Goal: Information Seeking & Learning: Learn about a topic

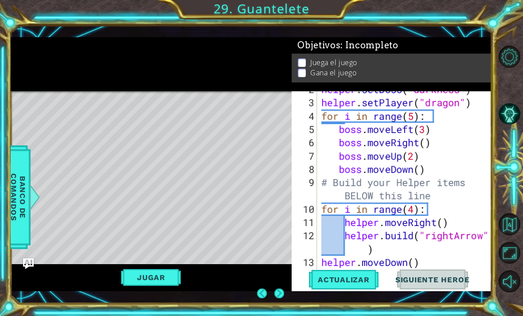
scroll to position [25, 0]
click at [138, 284] on button "Jugar" at bounding box center [151, 277] width 60 height 17
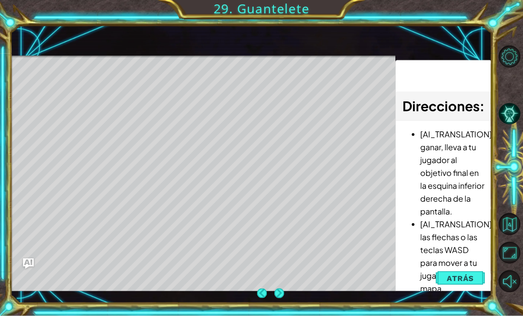
scroll to position [0, 0]
click at [277, 292] on button "Next" at bounding box center [280, 294] width 10 height 10
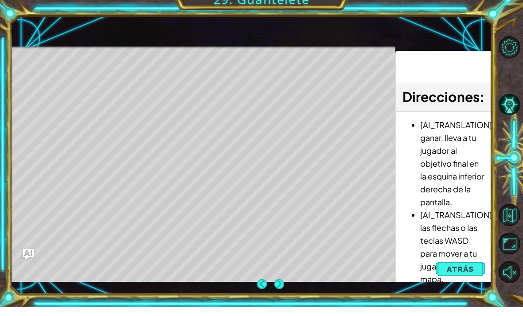
scroll to position [11, 0]
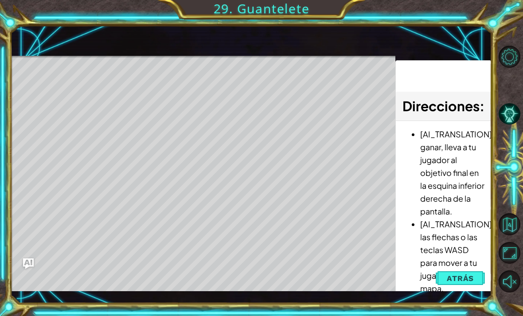
click at [0, 0] on button "Next" at bounding box center [0, 0] width 0 height 0
click at [512, 235] on button "Volver al Mapa" at bounding box center [510, 224] width 22 height 22
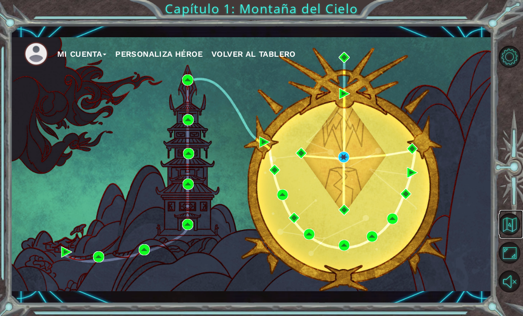
click at [517, 235] on button "Volver al Mapa" at bounding box center [510, 224] width 22 height 22
click at [513, 235] on button "Volver al Mapa" at bounding box center [510, 224] width 22 height 22
click at [513, 264] on button "Maximizar Navegador" at bounding box center [510, 253] width 22 height 22
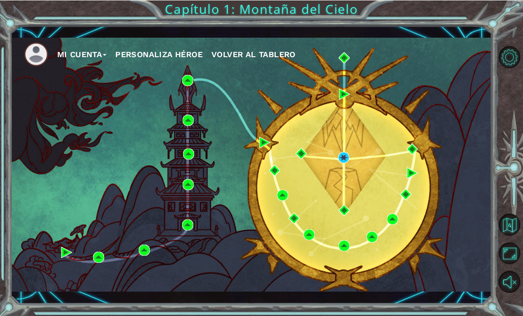
click at [499, 55] on button "Opciones del Nivel" at bounding box center [510, 57] width 22 height 22
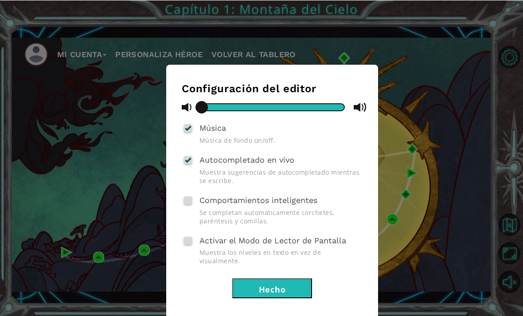
click at [303, 278] on button "Hecho" at bounding box center [272, 288] width 80 height 20
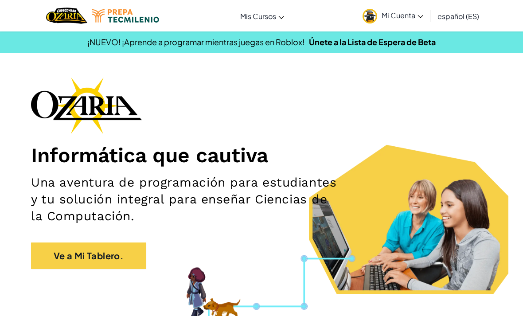
click at [101, 250] on link "Ve a Mi Tablero." at bounding box center [88, 256] width 115 height 27
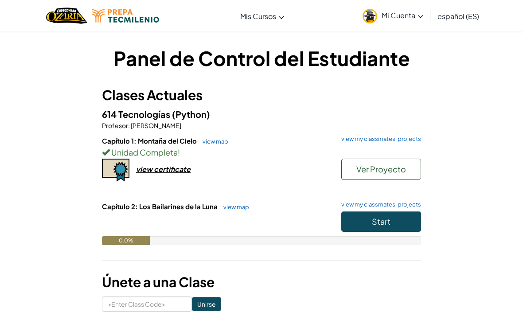
click at [394, 219] on button "Start" at bounding box center [381, 222] width 80 height 20
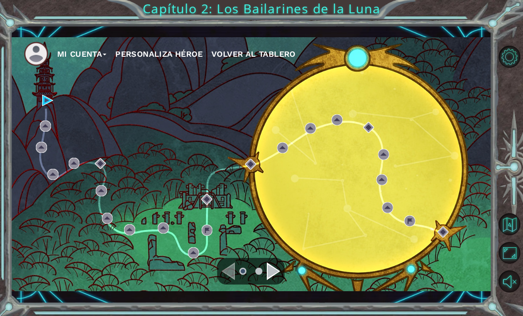
click at [41, 93] on div "Mi Cuenta Personaliza Héroe Volver al Tablero" at bounding box center [252, 164] width 482 height 254
